Goal: Task Accomplishment & Management: Complete application form

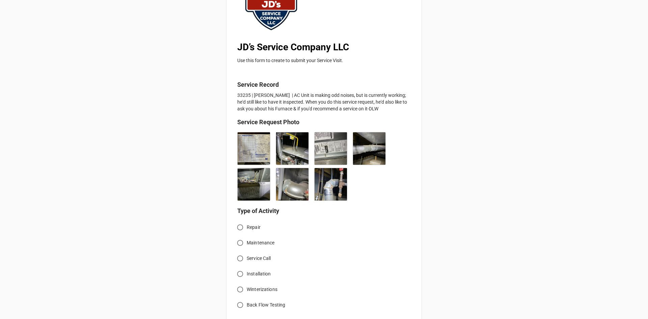
scroll to position [135, 0]
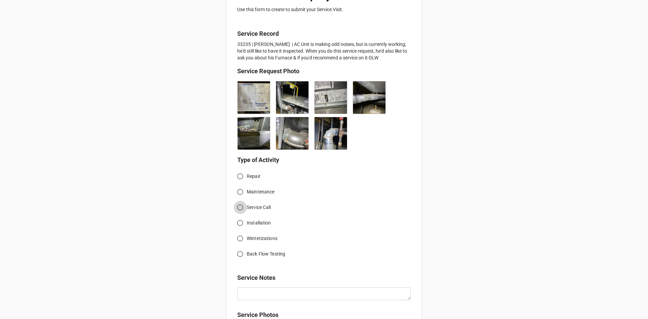
click at [238, 207] on input "Service Call" at bounding box center [239, 207] width 13 height 13
radio input "true"
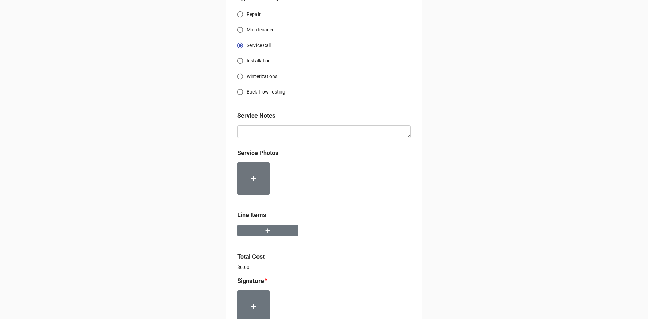
scroll to position [304, 0]
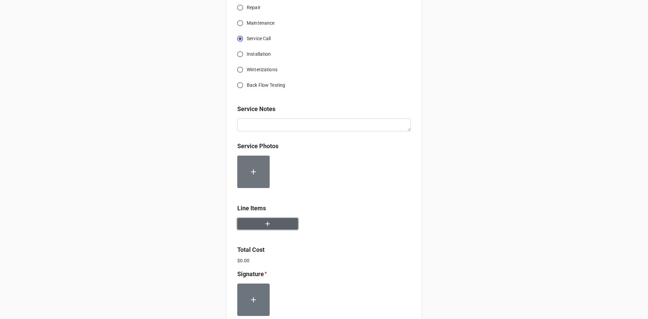
click at [266, 222] on icon "button" at bounding box center [267, 224] width 4 height 4
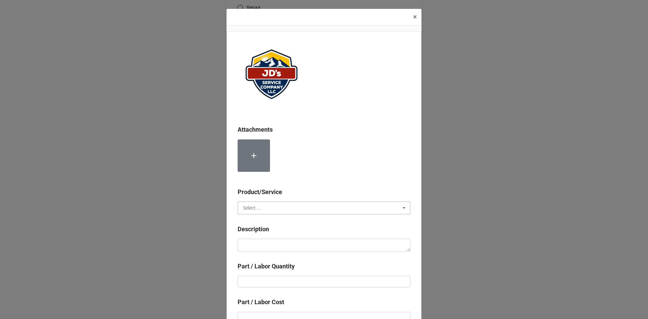
click at [330, 207] on input "text" at bounding box center [324, 208] width 172 height 12
click at [256, 221] on span "Services" at bounding box center [251, 220] width 17 height 5
click at [270, 242] on textarea at bounding box center [323, 244] width 173 height 13
paste textarea "4:30pm-5:30pm; Service Address: Same as above. Returned to continue troubleshoo…"
type textarea "x"
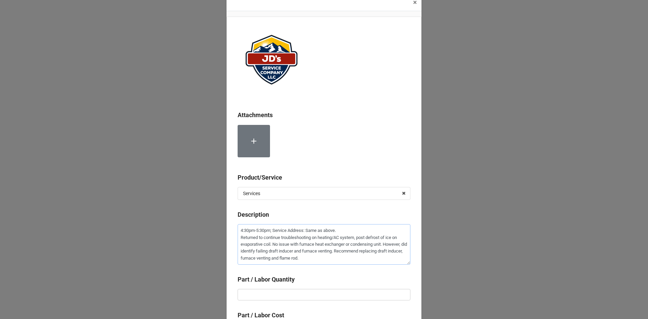
scroll to position [34, 0]
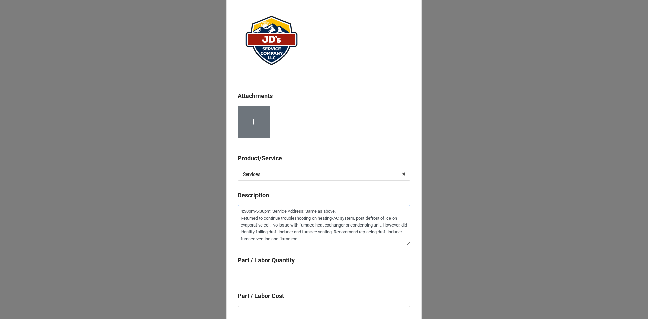
type textarea "4:30pm-5:30pm; Service Address: Same as above. Returned to continue troubleshoo…"
click at [314, 272] on input "text" at bounding box center [323, 275] width 173 height 11
type textarea "x"
type input "1"
type textarea "x"
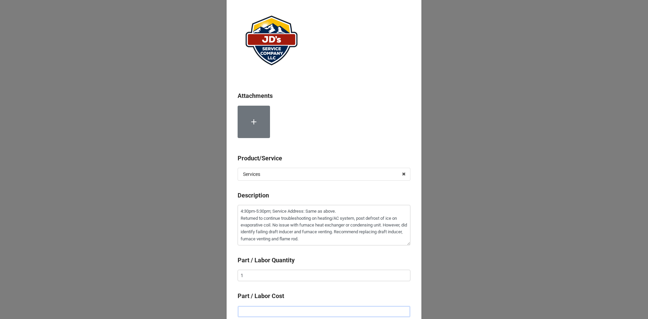
type input "$2.00"
type textarea "x"
type input "$22.00"
type textarea "x"
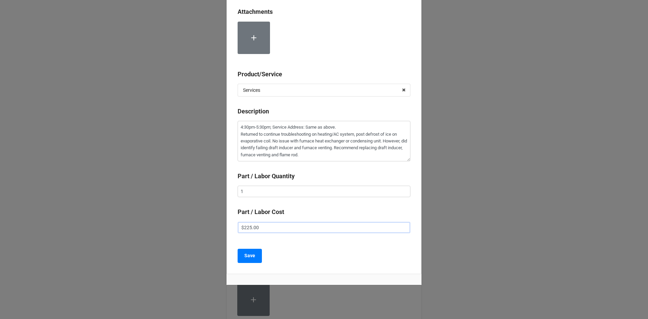
scroll to position [126, 0]
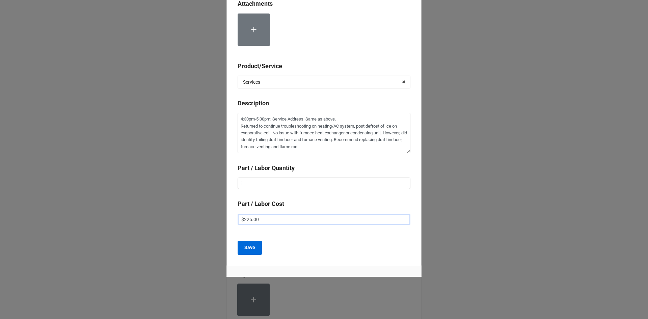
type input "$225.00"
click at [253, 243] on button "Save" at bounding box center [249, 248] width 24 height 14
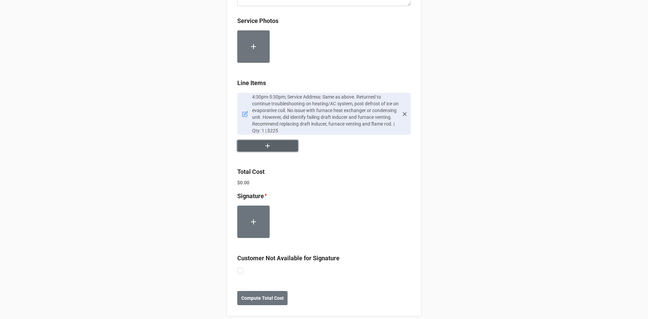
scroll to position [437, 0]
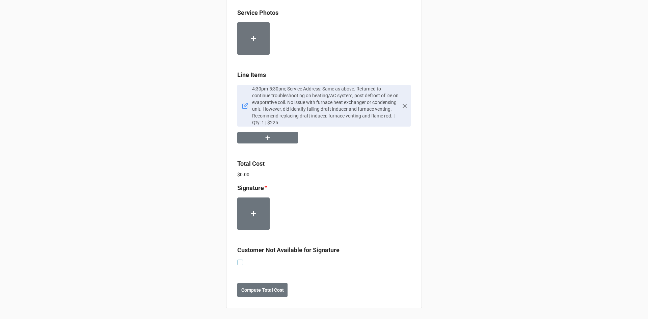
click at [237, 259] on label at bounding box center [240, 259] width 6 height 0
checkbox input "true"
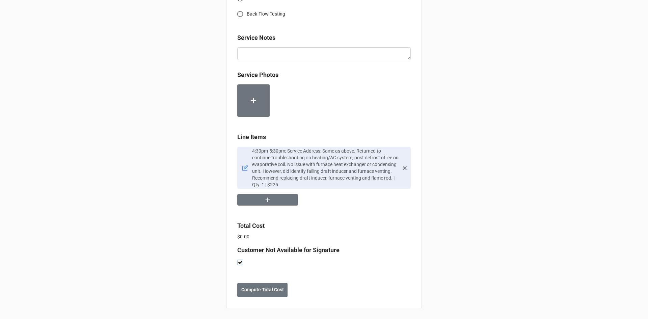
scroll to position [375, 0]
click at [264, 292] on b "Compute Total Cost" at bounding box center [262, 289] width 43 height 7
click at [254, 292] on button "Save" at bounding box center [249, 290] width 24 height 14
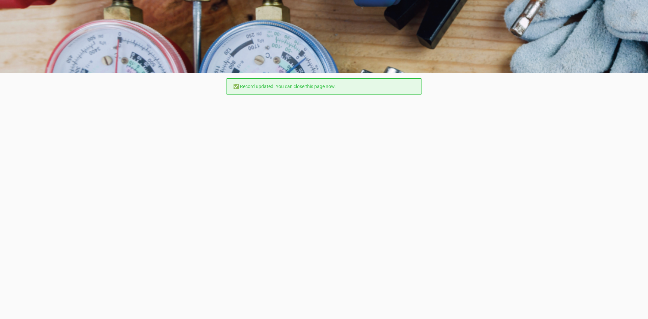
scroll to position [0, 0]
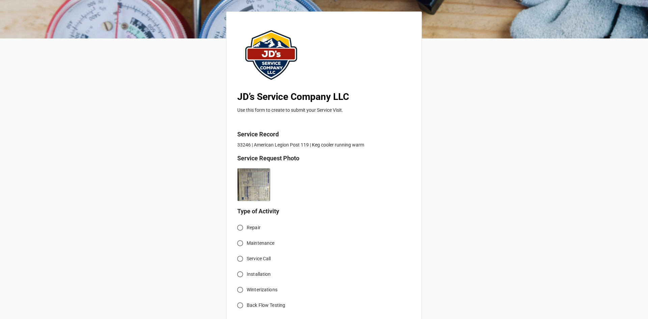
scroll to position [67, 0]
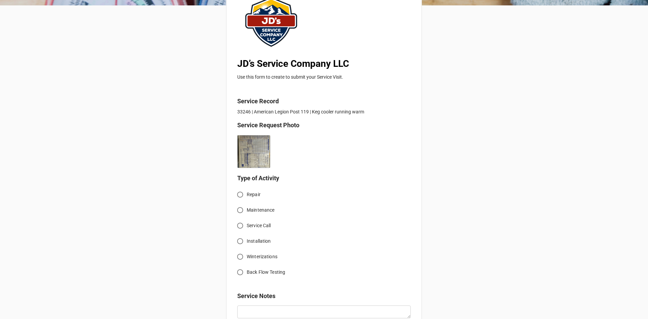
click at [240, 225] on input "Service Call" at bounding box center [239, 225] width 13 height 13
radio input "true"
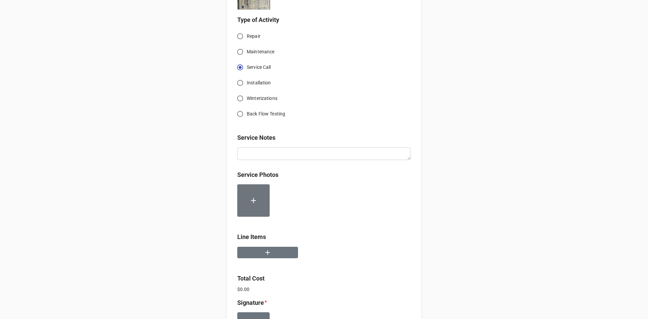
scroll to position [236, 0]
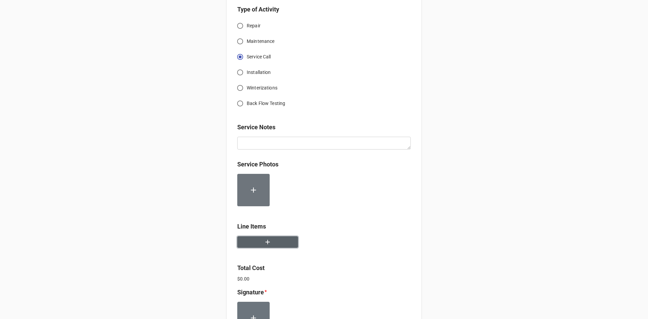
click at [247, 243] on button "button" at bounding box center [267, 242] width 61 height 12
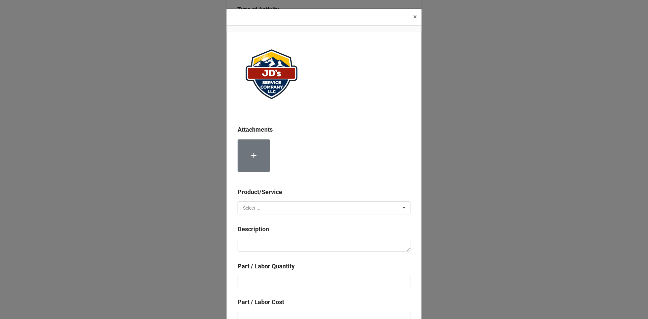
click at [265, 208] on input "text" at bounding box center [324, 208] width 172 height 12
click at [264, 219] on div "Services" at bounding box center [324, 220] width 172 height 12
click at [276, 248] on textarea at bounding box center [323, 244] width 173 height 13
paste textarea "3:30pm-4:30pm; Service Address: [STREET_ADDRESS][PERSON_NAME] Troubleshoot keg …"
type textarea "x"
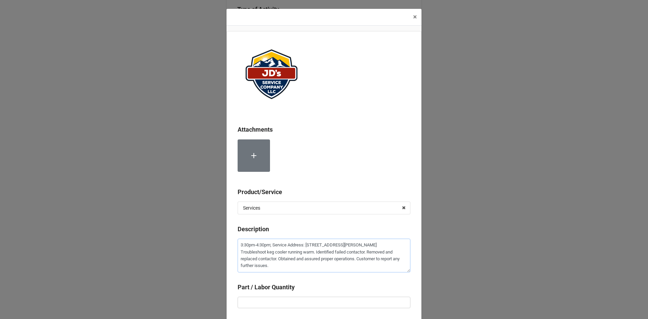
type textarea "3:30pm-4:30pm; Service Address: [STREET_ADDRESS][PERSON_NAME] Troubleshoot keg …"
click at [364, 173] on div at bounding box center [323, 158] width 173 height 38
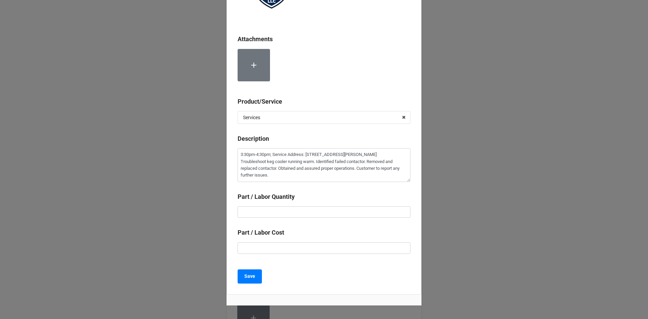
scroll to position [119, 0]
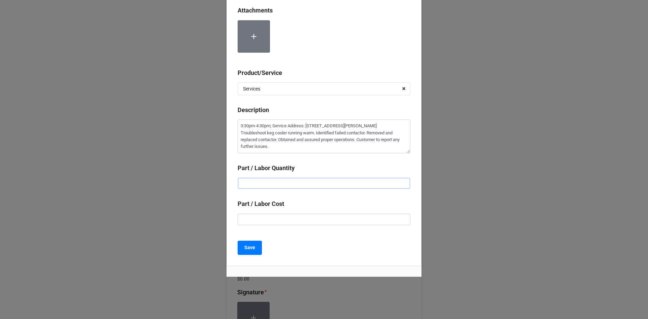
click at [317, 183] on input "text" at bounding box center [323, 182] width 173 height 11
type textarea "x"
type input "1"
type textarea "x"
type input "$2.00"
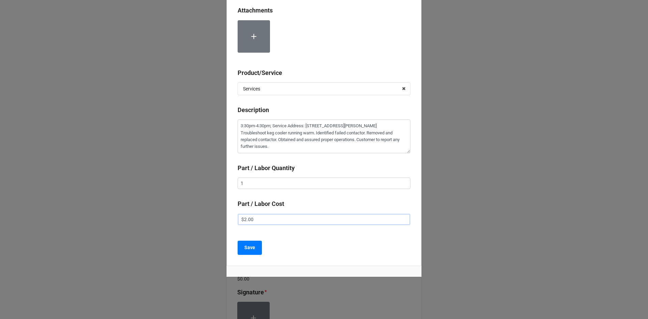
type textarea "x"
type input "$22.00"
type textarea "x"
type input "$225.00"
click at [252, 250] on b "Save" at bounding box center [249, 247] width 11 height 7
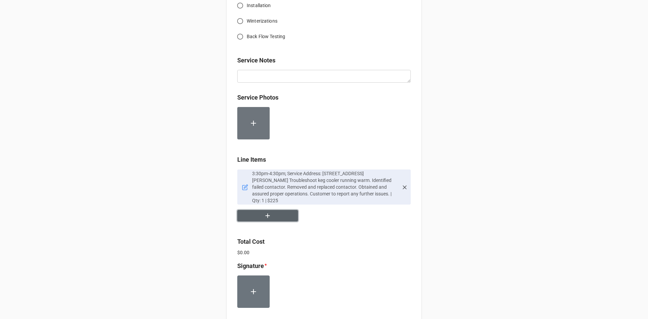
scroll to position [381, 0]
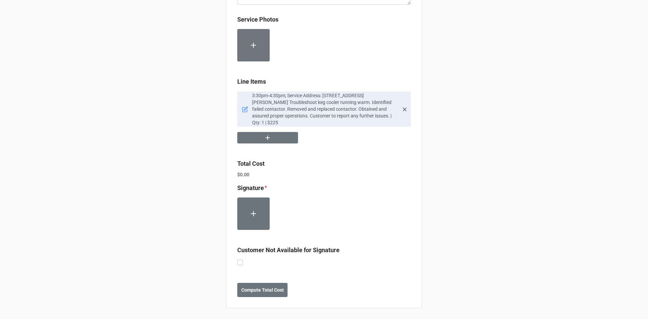
click at [237, 259] on label at bounding box center [240, 259] width 6 height 0
checkbox input "true"
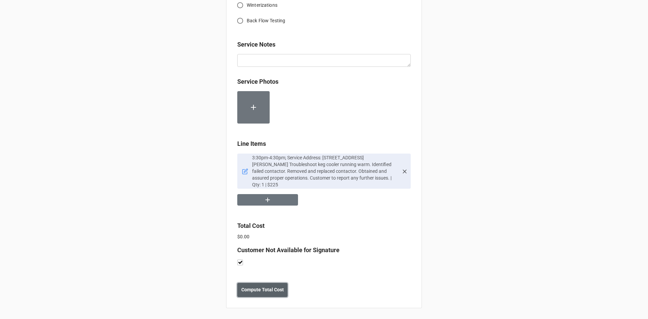
click at [267, 290] on b "Compute Total Cost" at bounding box center [262, 289] width 43 height 7
click at [267, 201] on icon "button" at bounding box center [267, 199] width 7 height 7
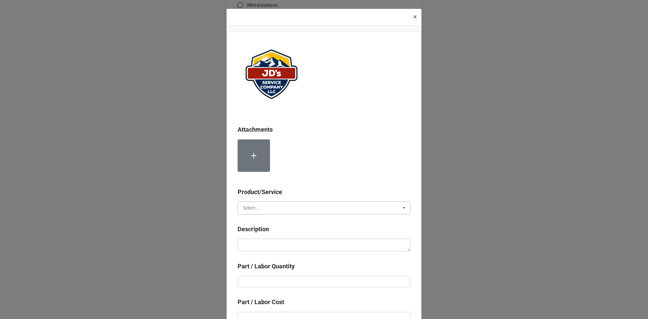
click at [258, 211] on input "text" at bounding box center [324, 208] width 172 height 12
click at [258, 231] on span "Material Cost" at bounding box center [257, 232] width 28 height 5
click at [263, 247] on textarea at bounding box center [323, 244] width 173 height 13
type textarea "x"
type textarea "C"
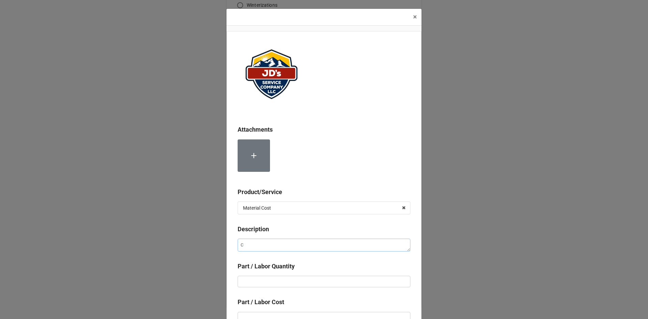
type textarea "x"
type textarea "Co"
type textarea "x"
type textarea "Con"
type textarea "x"
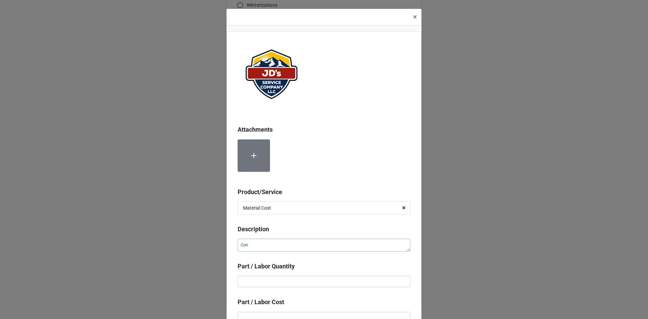
type textarea "Cont"
type textarea "x"
type textarea "Conta"
type textarea "x"
type textarea "Contac"
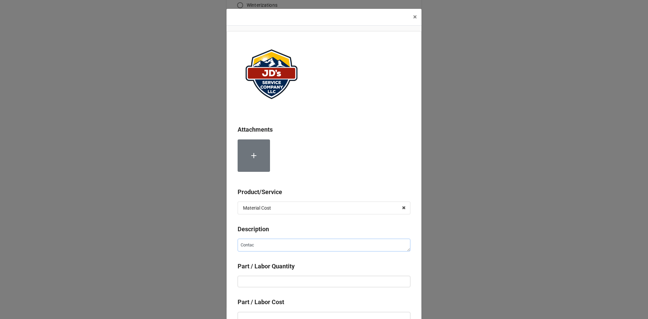
type textarea "x"
type textarea "Contact"
type textarea "x"
type textarea "Contacte"
type textarea "x"
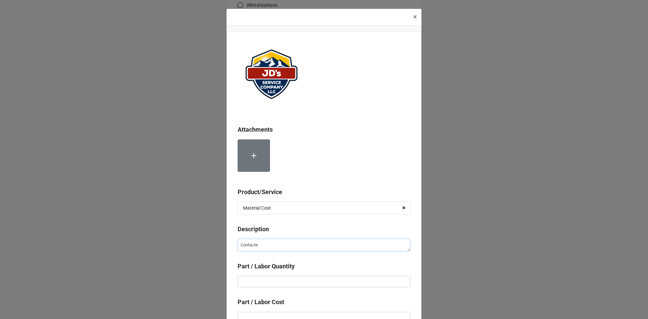
type textarea "Contacter"
type textarea "x"
type textarea "Contacte"
type textarea "x"
type textarea "Contact"
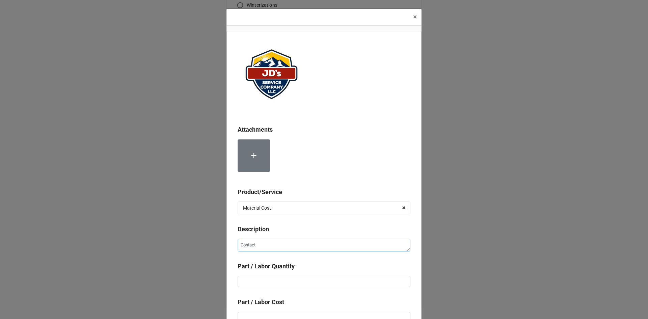
type textarea "x"
type textarea "Contacto"
type textarea "x"
type textarea "Contactor"
type textarea "x"
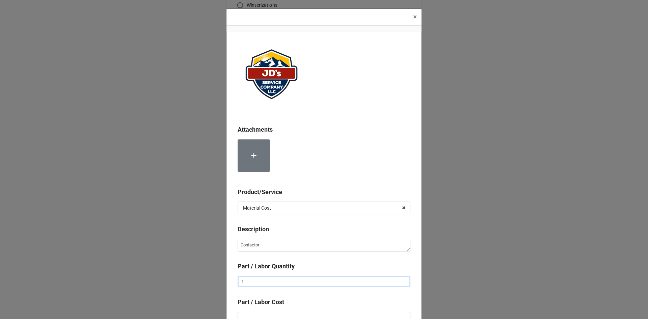
type input "1"
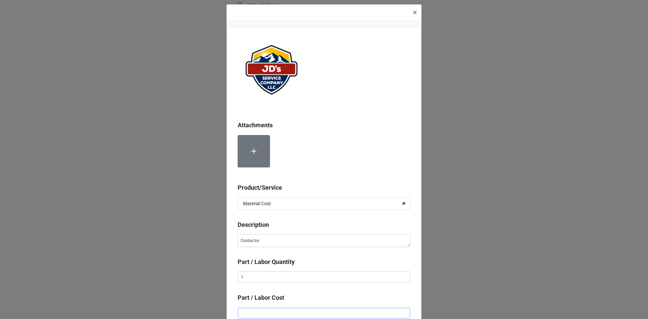
type textarea "x"
type input "$5.00"
type textarea "x"
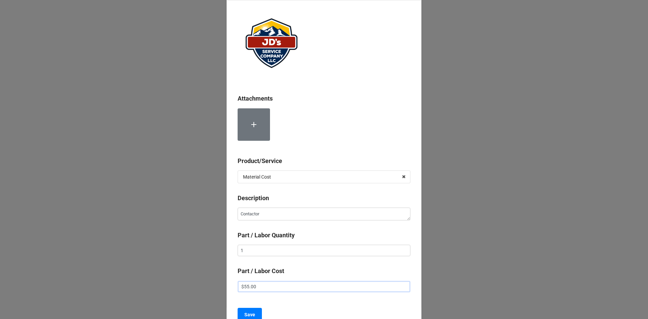
scroll to position [98, 0]
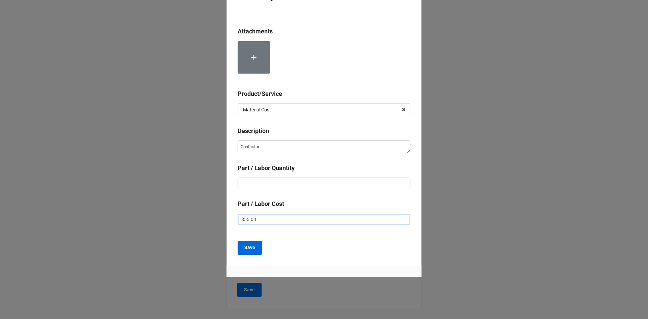
type input "$55.00"
click at [247, 249] on b "Save" at bounding box center [249, 247] width 11 height 7
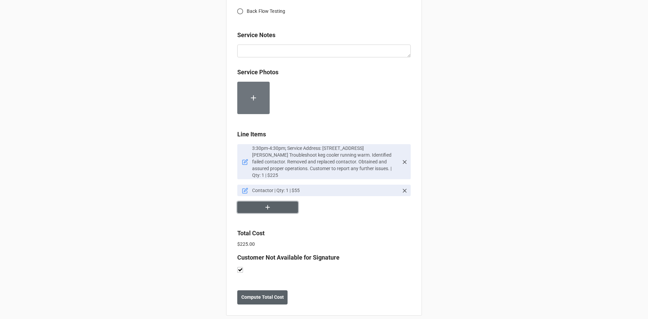
scroll to position [336, 0]
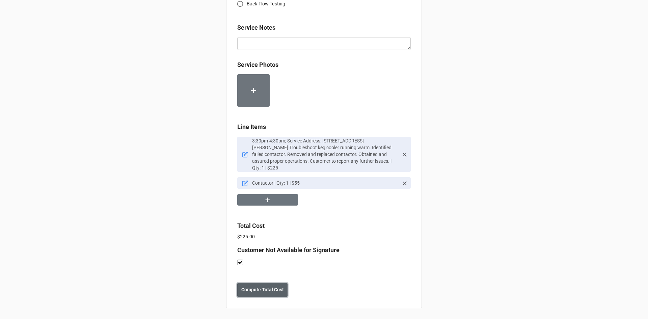
click at [259, 290] on b "Compute Total Cost" at bounding box center [262, 289] width 43 height 7
click at [249, 289] on b "Save" at bounding box center [249, 289] width 11 height 7
